Goal: Information Seeking & Learning: Understand process/instructions

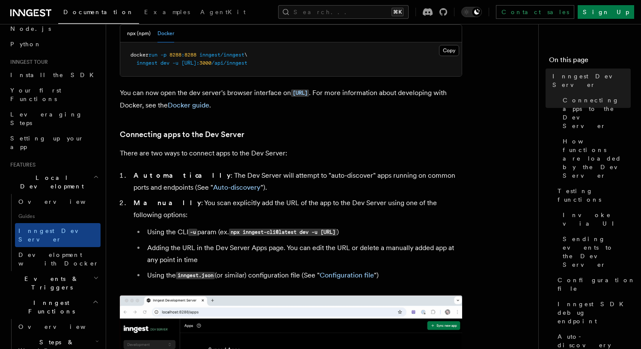
scroll to position [56, 0]
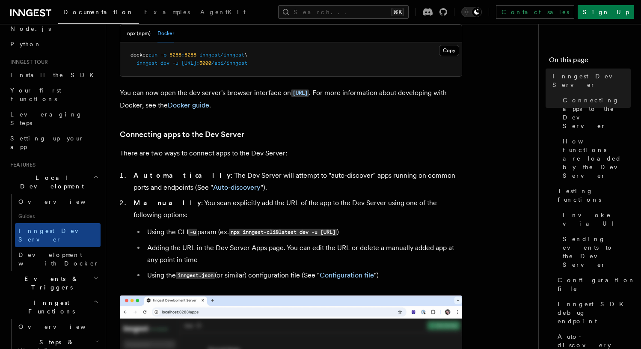
click at [398, 94] on p "You can now open the dev server's browser interface on [URL] . For more informa…" at bounding box center [291, 99] width 342 height 24
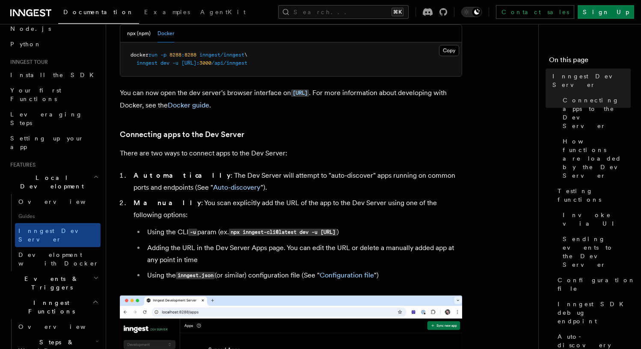
click at [387, 98] on p "You can now open the dev server's browser interface on [URL] . For more informa…" at bounding box center [291, 99] width 342 height 24
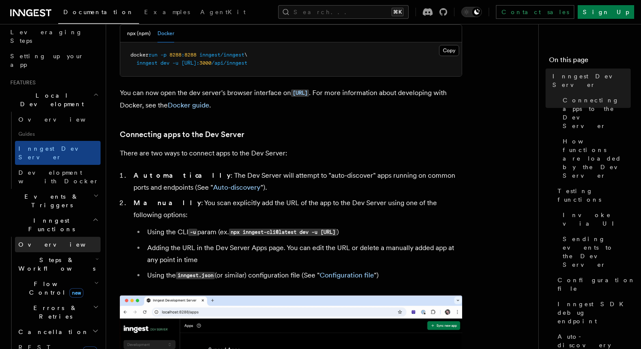
click at [41, 241] on span "Overview" at bounding box center [62, 244] width 88 height 7
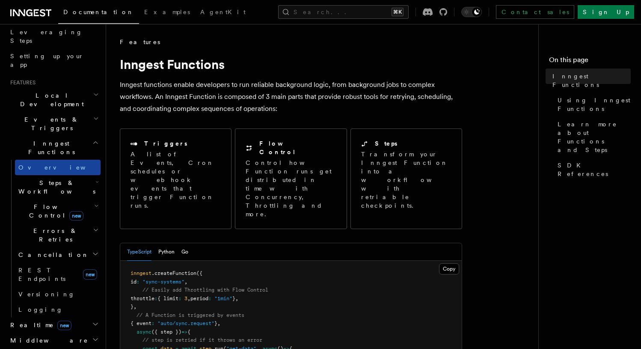
click at [36, 160] on link "Overview" at bounding box center [58, 167] width 86 height 15
click at [65, 79] on h2 "Features" at bounding box center [54, 82] width 94 height 7
click at [64, 88] on h2 "Local Development" at bounding box center [54, 100] width 94 height 24
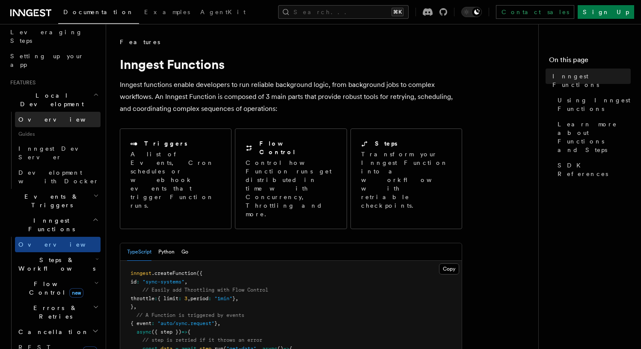
click at [61, 112] on link "Overview" at bounding box center [58, 119] width 86 height 15
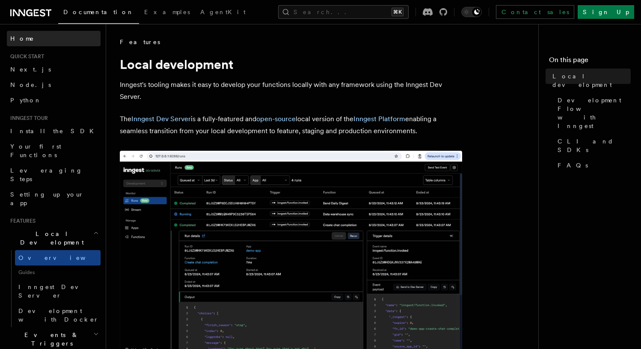
click at [30, 34] on link "Home" at bounding box center [54, 38] width 94 height 15
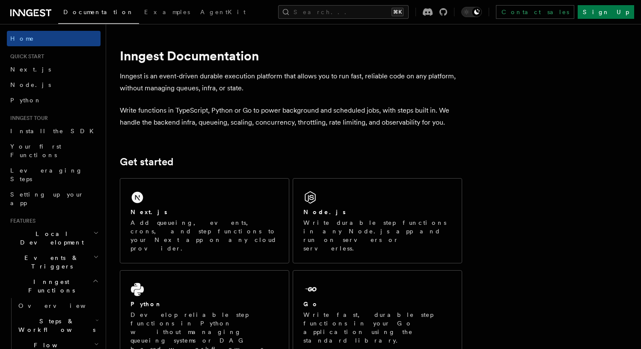
click at [36, 277] on span "Inngest Functions" at bounding box center [50, 285] width 86 height 17
click at [78, 250] on h2 "Events & Triggers" at bounding box center [54, 262] width 94 height 24
click at [54, 274] on link "Overview" at bounding box center [58, 281] width 86 height 15
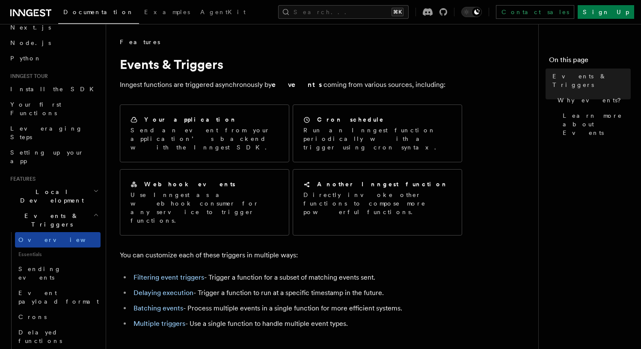
scroll to position [46, 0]
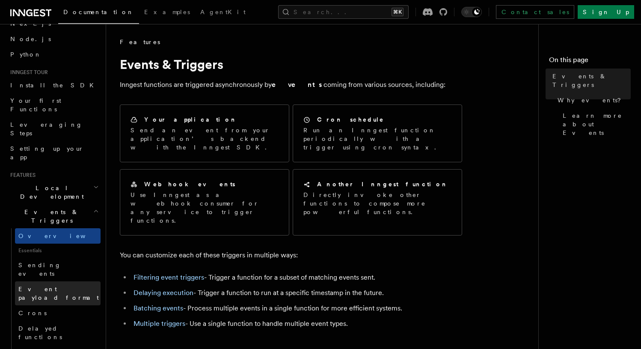
click at [53, 286] on span "Event payload format" at bounding box center [58, 293] width 80 height 15
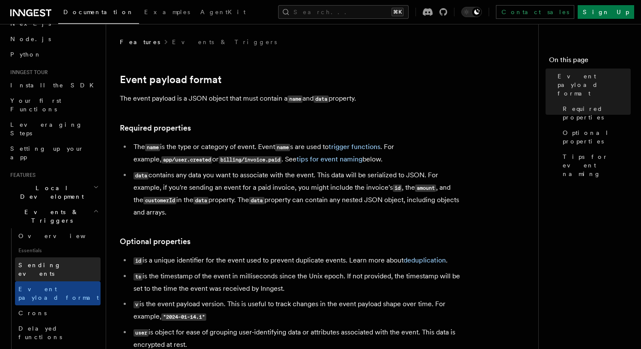
click at [59, 262] on span "Sending events" at bounding box center [39, 269] width 43 height 15
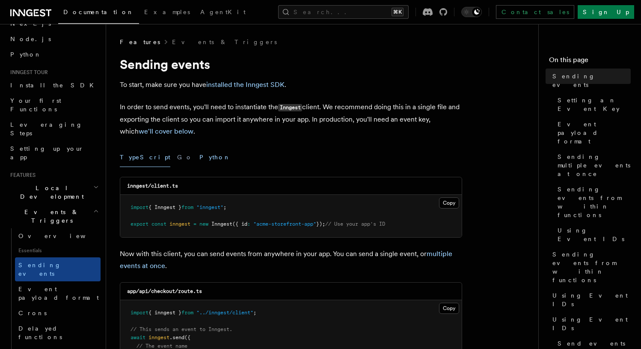
click at [199, 156] on button "Python" at bounding box center [214, 157] width 31 height 19
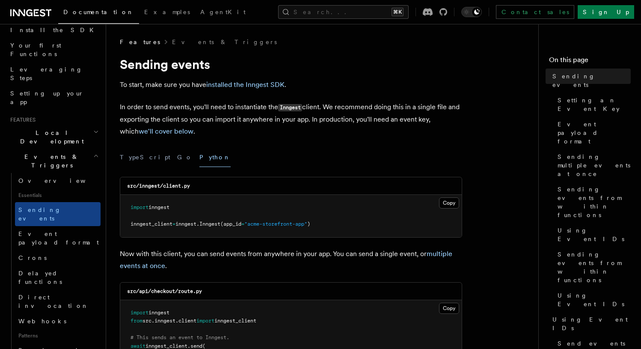
click at [295, 106] on code "Inngest" at bounding box center [290, 107] width 24 height 7
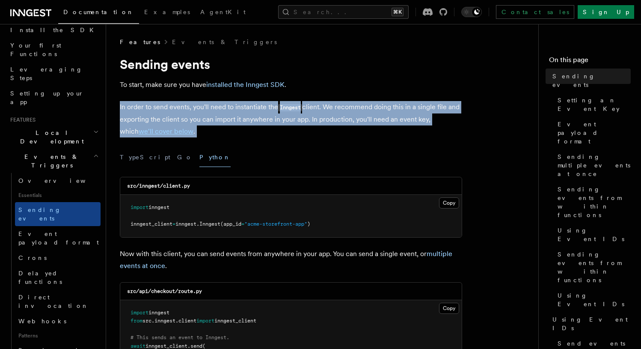
click at [295, 106] on code "Inngest" at bounding box center [290, 107] width 24 height 7
click at [301, 119] on p "In order to send events, you'll need to instantiate the Inngest client. We reco…" at bounding box center [291, 119] width 342 height 36
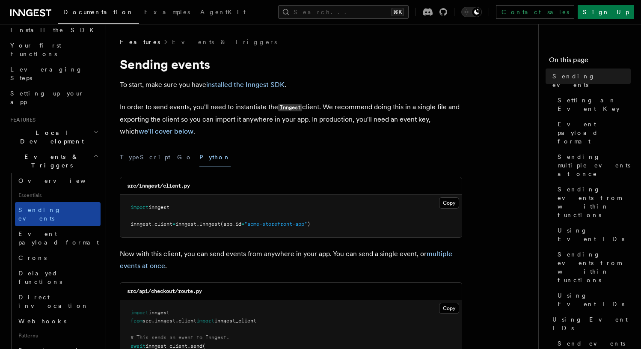
click at [62, 202] on link "Sending events" at bounding box center [58, 214] width 86 height 24
click at [255, 124] on p "In order to send events, you'll need to instantiate the Inngest client. We reco…" at bounding box center [291, 119] width 342 height 36
click at [137, 156] on button "TypeScript" at bounding box center [145, 157] width 51 height 19
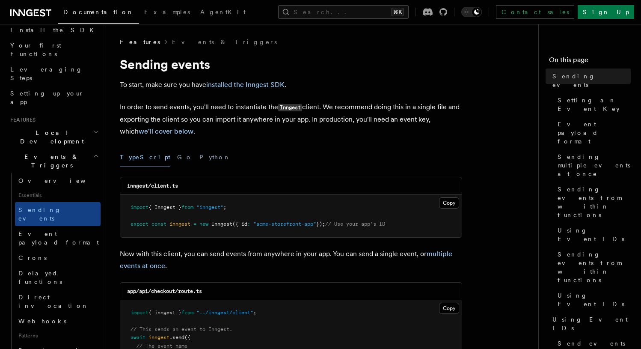
click at [190, 159] on div "TypeScript Go Python" at bounding box center [291, 157] width 342 height 19
click at [199, 159] on button "Python" at bounding box center [214, 157] width 31 height 19
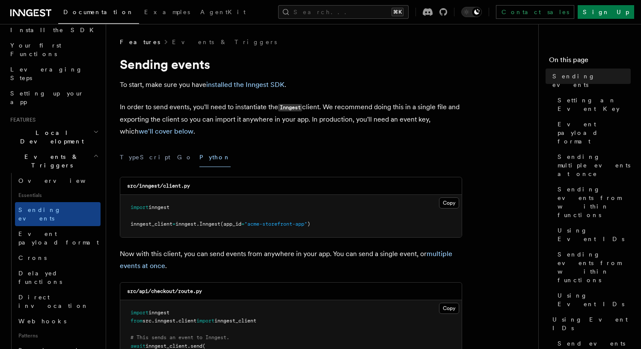
click at [337, 267] on p "Now with this client, you can send events from anywhere in your app. You can se…" at bounding box center [291, 260] width 342 height 24
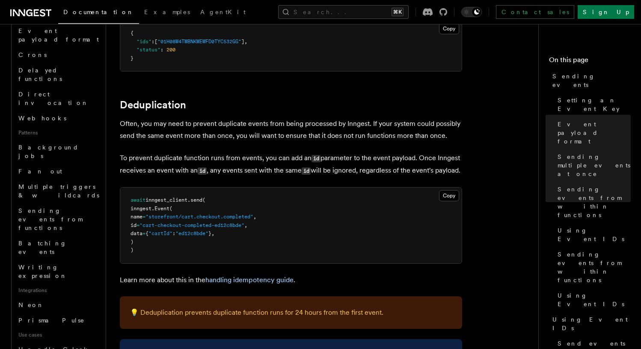
scroll to position [325, 0]
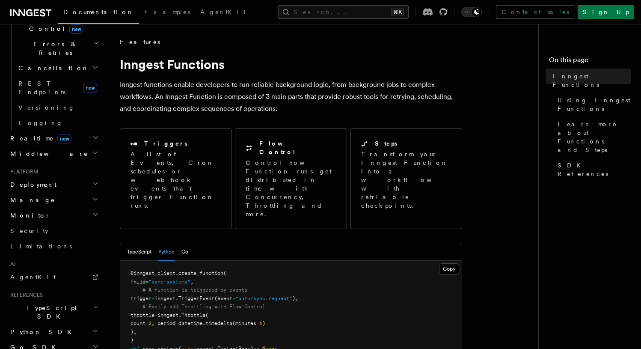
click at [190, 243] on div "TypeScript Python Go" at bounding box center [291, 252] width 342 height 18
click at [187, 243] on button "Go" at bounding box center [185, 252] width 7 height 18
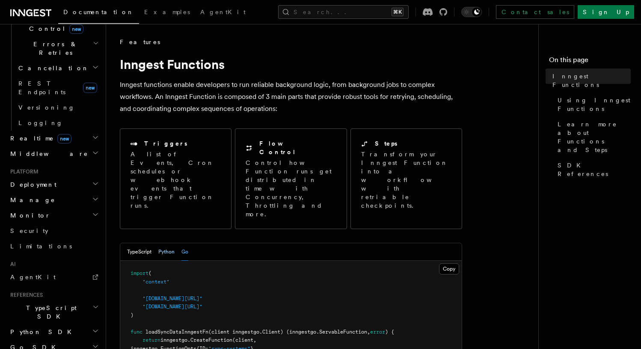
click at [173, 243] on button "Python" at bounding box center [166, 252] width 16 height 18
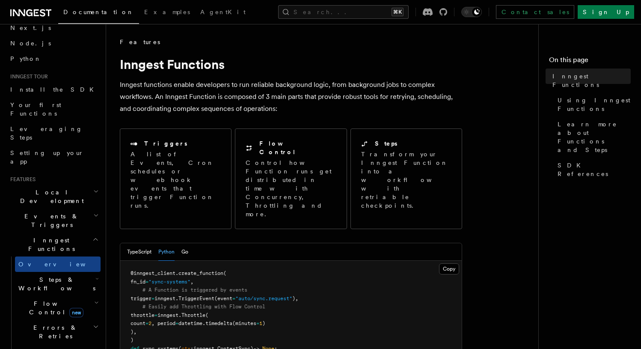
scroll to position [38, 0]
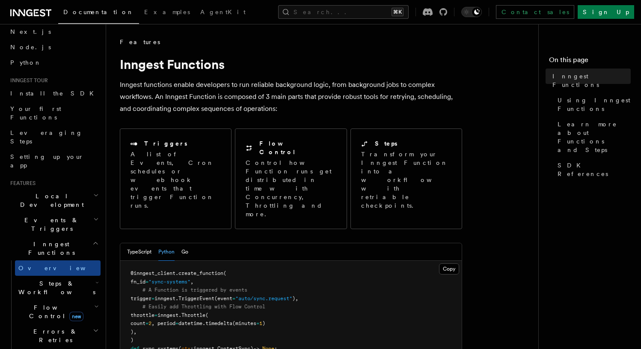
click at [45, 188] on h2 "Local Development" at bounding box center [54, 200] width 94 height 24
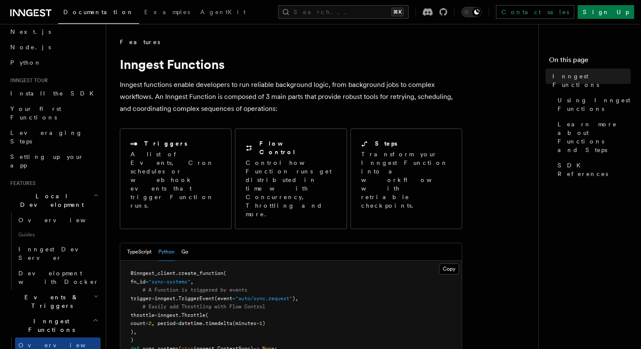
click at [45, 188] on h2 "Local Development" at bounding box center [54, 200] width 94 height 24
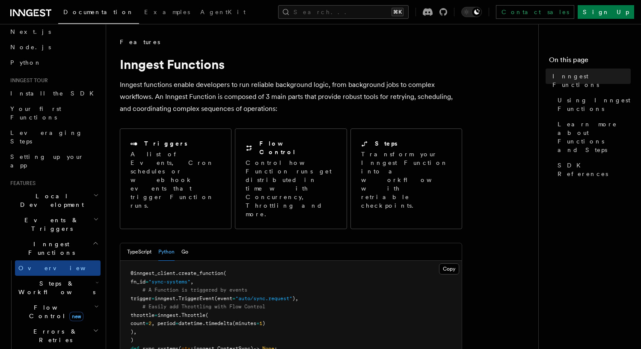
click at [55, 192] on span "Local Development" at bounding box center [50, 200] width 86 height 17
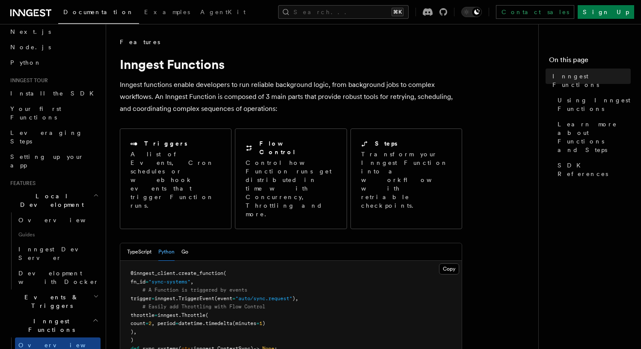
click at [35, 228] on span "Guides" at bounding box center [58, 235] width 86 height 14
click at [46, 246] on span "Inngest Dev Server" at bounding box center [54, 253] width 73 height 15
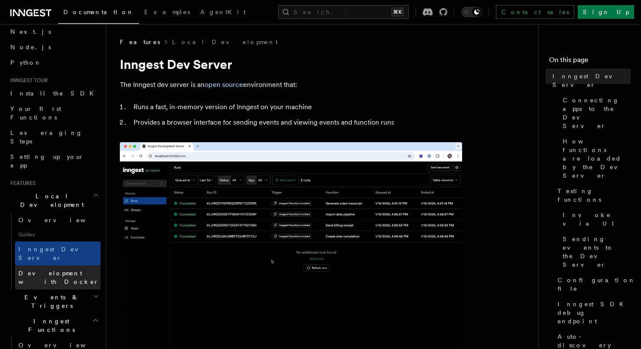
click at [59, 270] on span "Development with Docker" at bounding box center [58, 277] width 80 height 15
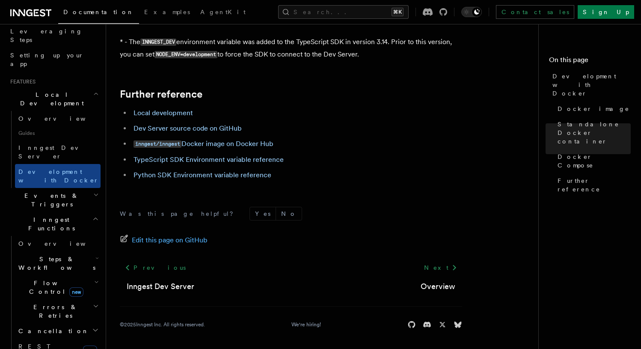
scroll to position [142, 0]
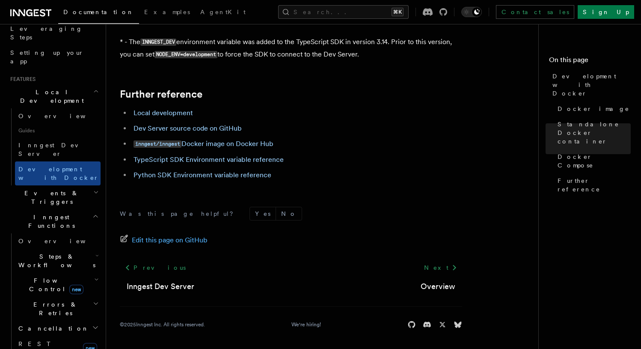
click at [92, 213] on icon "button" at bounding box center [95, 216] width 6 height 7
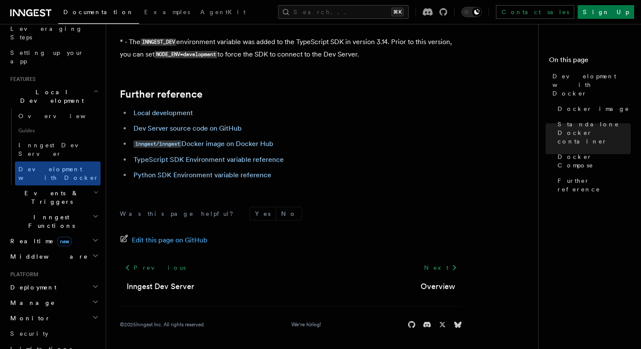
click at [85, 84] on h2 "Local Development" at bounding box center [54, 96] width 94 height 24
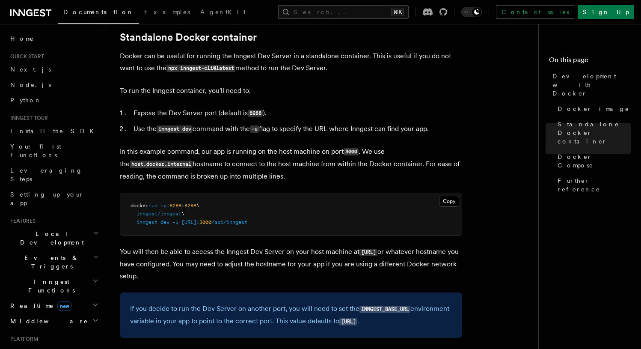
scroll to position [0, 0]
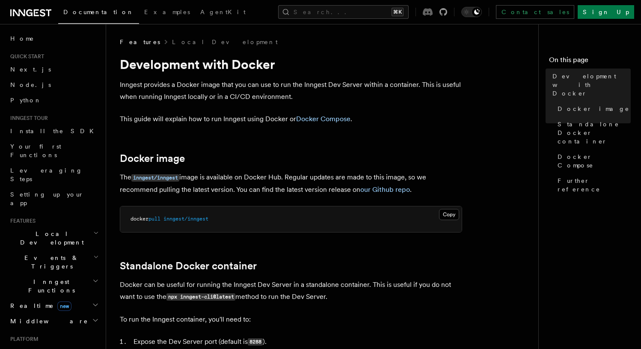
click at [433, 15] on icon at bounding box center [428, 12] width 10 height 8
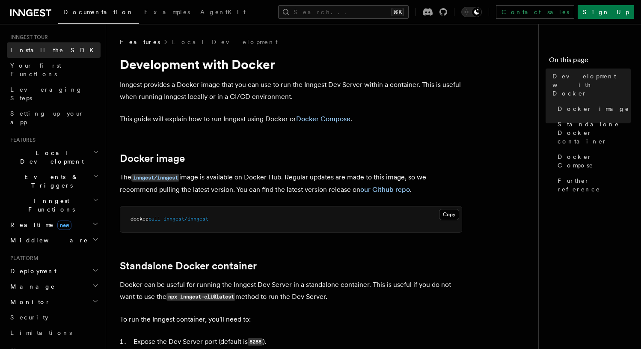
scroll to position [88, 0]
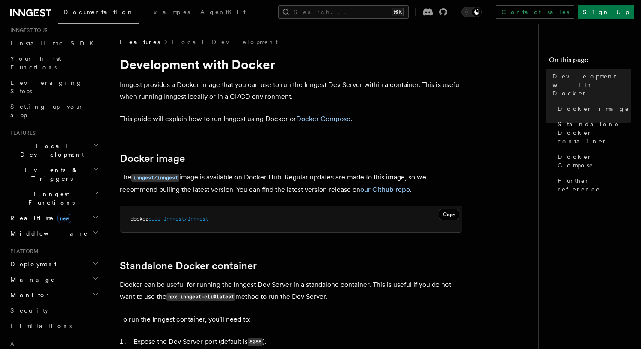
click at [84, 138] on h2 "Local Development" at bounding box center [54, 150] width 94 height 24
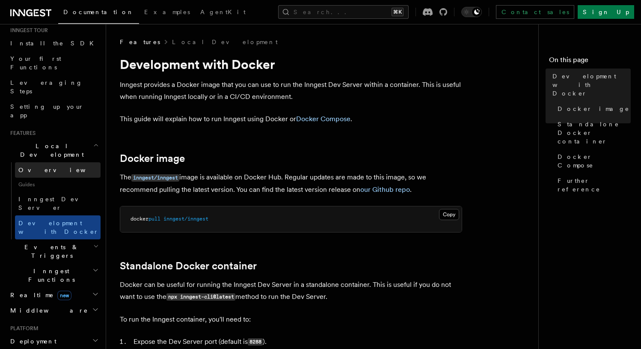
click at [60, 162] on link "Overview" at bounding box center [58, 169] width 86 height 15
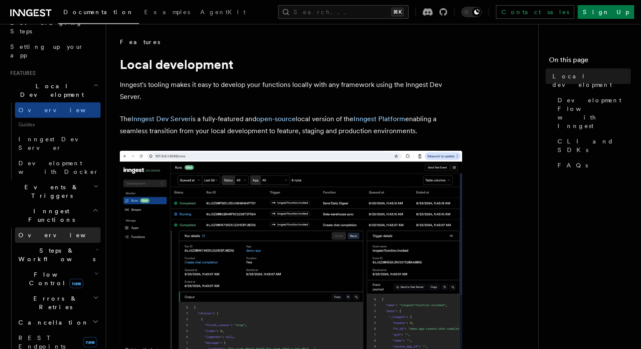
scroll to position [150, 0]
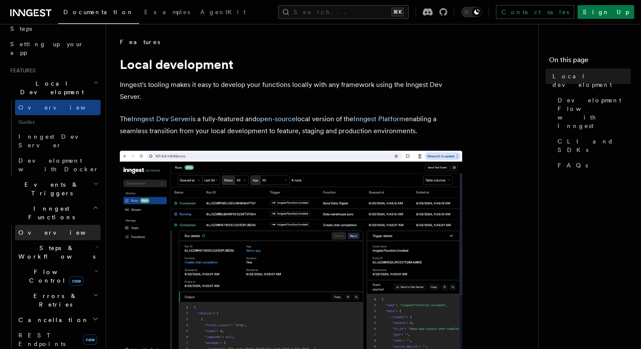
click at [49, 225] on link "Overview" at bounding box center [58, 232] width 86 height 15
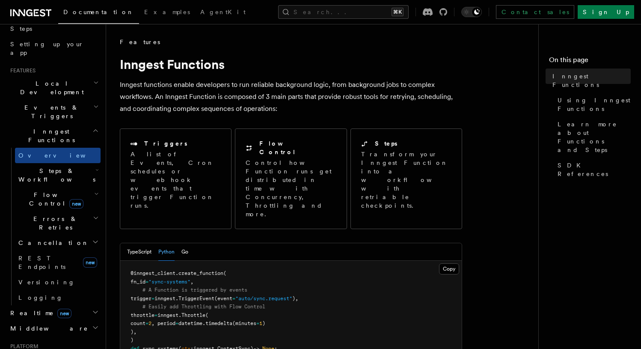
scroll to position [129, 0]
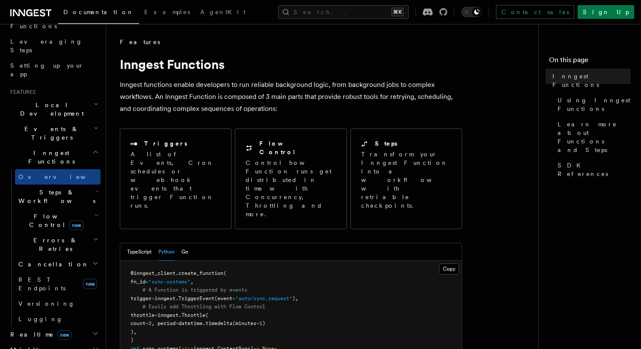
click at [49, 125] on span "Events & Triggers" at bounding box center [50, 133] width 86 height 17
click at [52, 121] on h2 "Events & Triggers" at bounding box center [54, 133] width 94 height 24
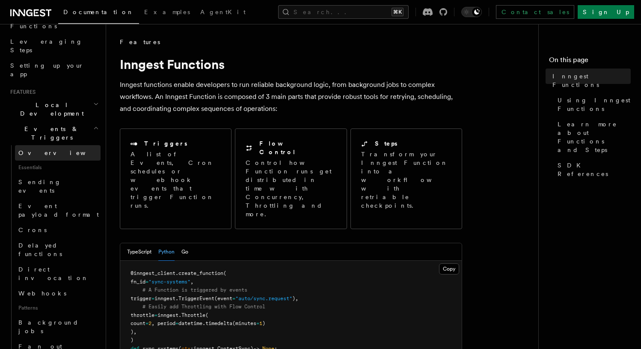
click at [47, 145] on link "Overview" at bounding box center [58, 152] width 86 height 15
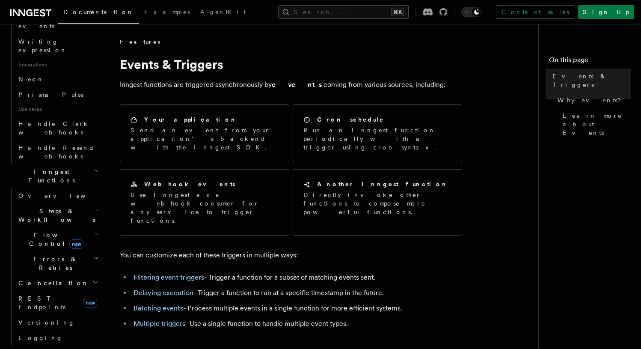
scroll to position [553, 0]
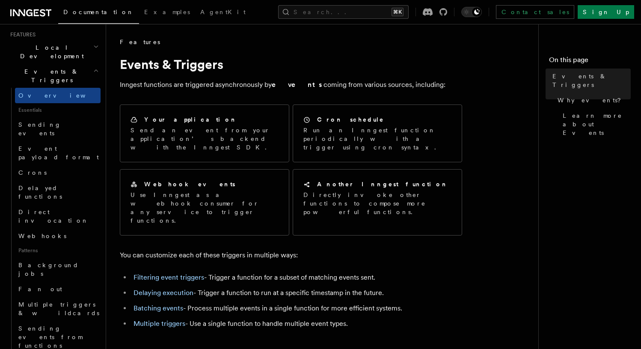
scroll to position [0, 0]
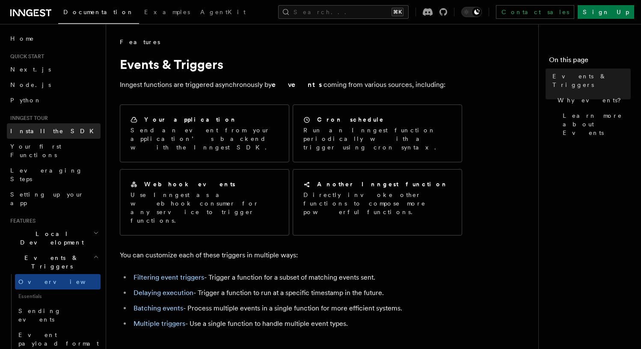
click at [50, 128] on link "Install the SDK" at bounding box center [54, 130] width 94 height 15
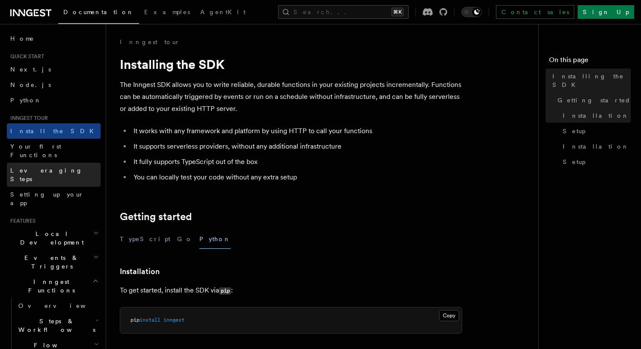
click at [41, 167] on span "Leveraging Steps" at bounding box center [46, 174] width 72 height 15
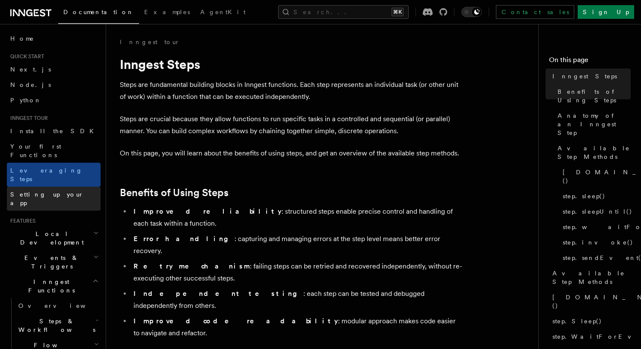
click at [41, 191] on span "Setting up your app" at bounding box center [47, 198] width 74 height 15
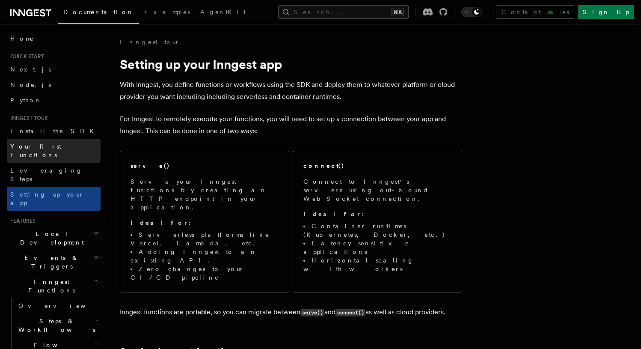
click at [64, 148] on link "Your first Functions" at bounding box center [54, 151] width 94 height 24
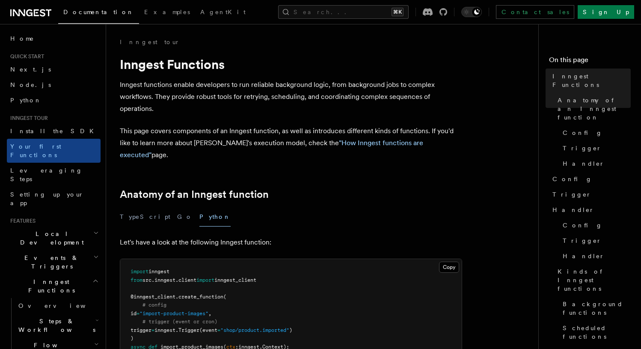
click at [54, 217] on h2 "Features" at bounding box center [54, 220] width 94 height 7
click at [54, 190] on span "Setting up your app" at bounding box center [55, 198] width 90 height 17
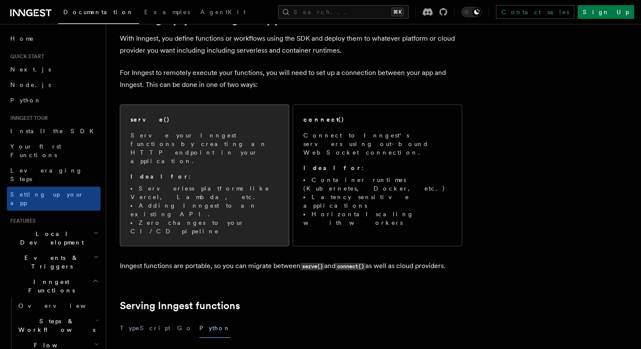
scroll to position [47, 0]
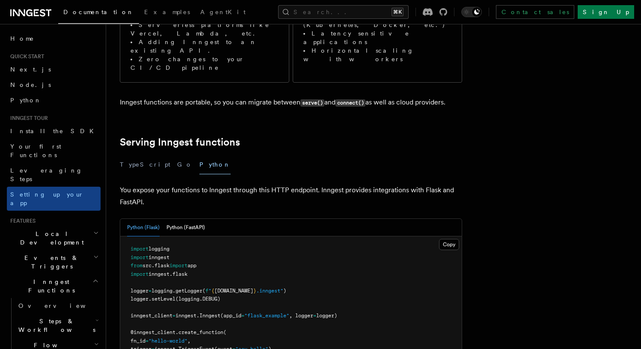
scroll to position [213, 0]
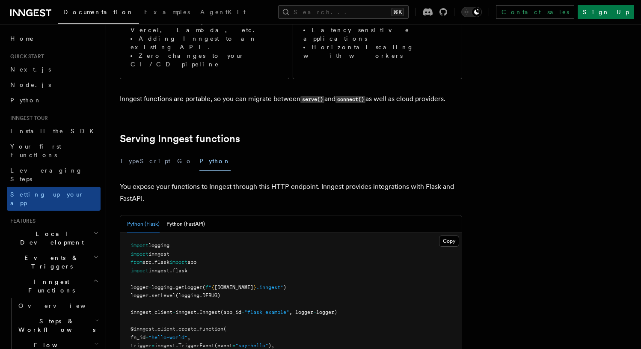
click at [285, 181] on p "You expose your functions to Inngest through this HTTP endpoint. Inngest provid…" at bounding box center [291, 193] width 342 height 24
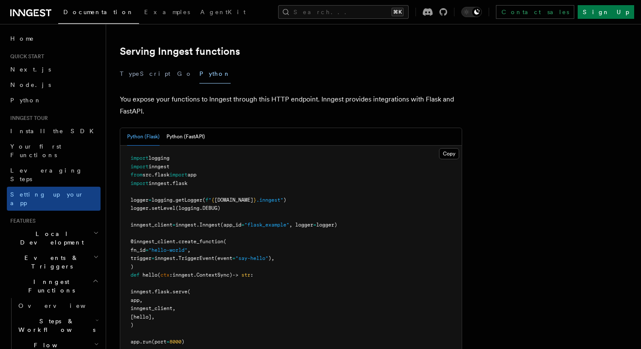
scroll to position [325, 0]
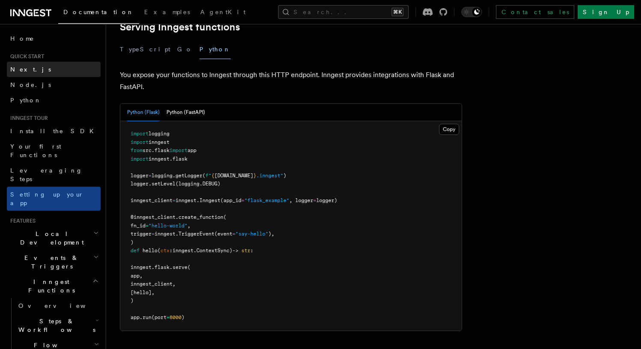
click at [33, 74] on link "Next.js" at bounding box center [54, 69] width 94 height 15
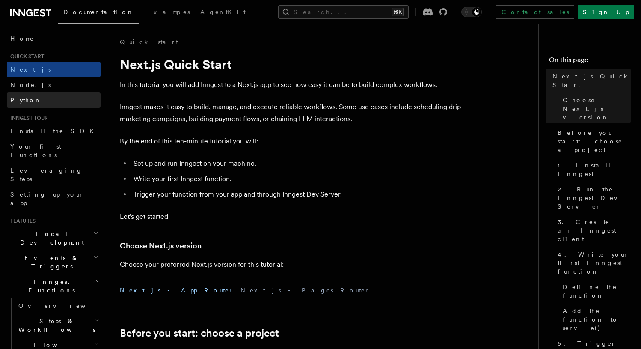
click at [31, 95] on link "Python" at bounding box center [54, 99] width 94 height 15
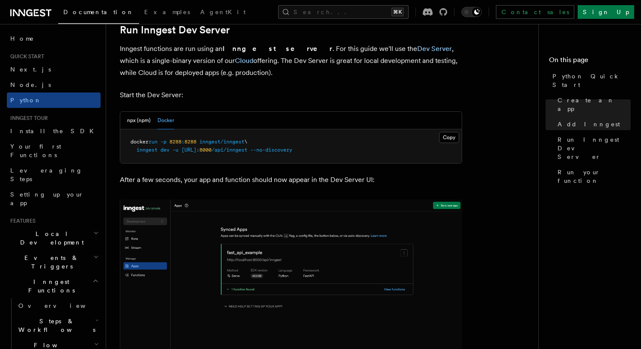
scroll to position [1066, 0]
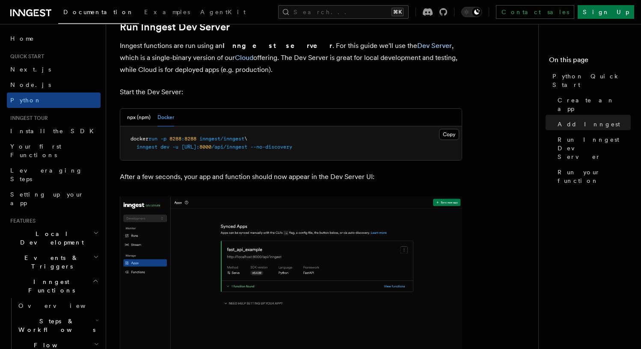
click at [307, 96] on p "Start the Dev Server:" at bounding box center [291, 92] width 342 height 12
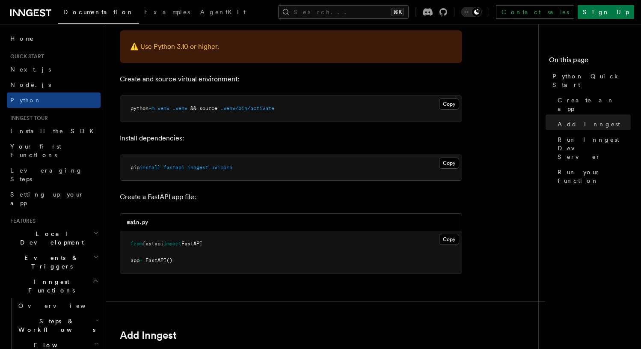
scroll to position [0, 0]
